Goal: Check status: Check status

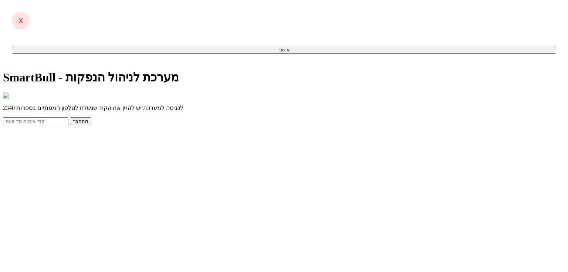
click at [68, 125] on input "text" at bounding box center [35, 121] width 65 height 8
type input "477859"
click at [70, 117] on button "התחבר" at bounding box center [80, 121] width 21 height 8
click at [91, 125] on button "התחבר" at bounding box center [80, 121] width 21 height 8
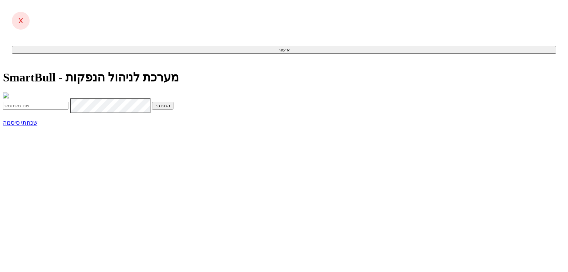
type input "idom@dcapital.co.il"
click at [174, 110] on button "התחבר" at bounding box center [162, 106] width 21 height 8
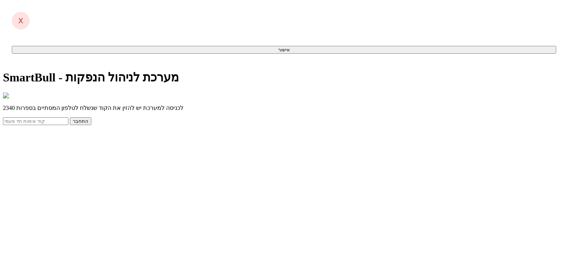
click at [68, 125] on input "text" at bounding box center [35, 121] width 65 height 8
type input "215683"
click at [70, 117] on button "התחבר" at bounding box center [80, 121] width 21 height 8
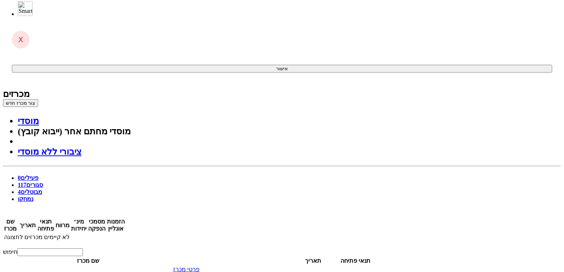
scroll to position [89, 0]
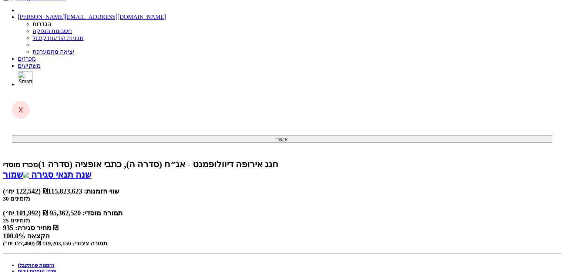
scroll to position [89, 0]
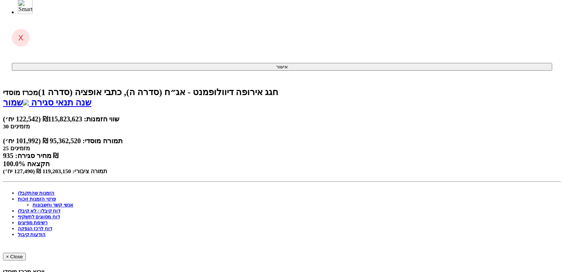
scroll to position [148, 0]
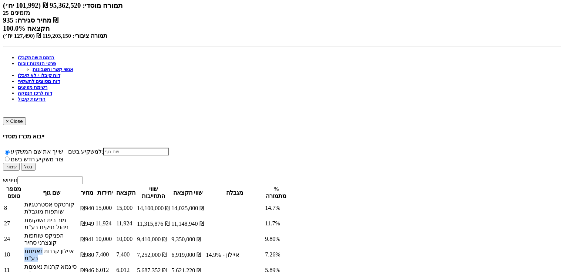
scroll to position [296, 0]
